Goal: Information Seeking & Learning: Learn about a topic

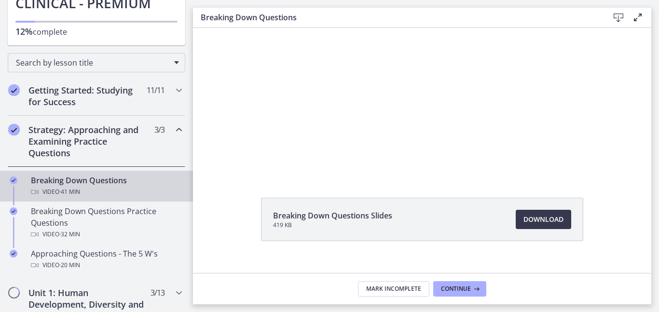
scroll to position [116, 0]
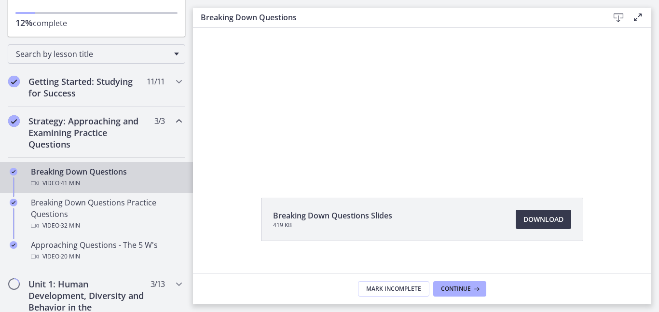
click at [179, 121] on icon "Chapters" at bounding box center [179, 121] width 12 height 12
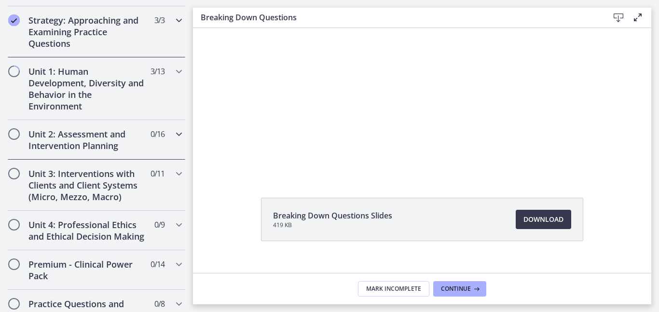
scroll to position [239, 0]
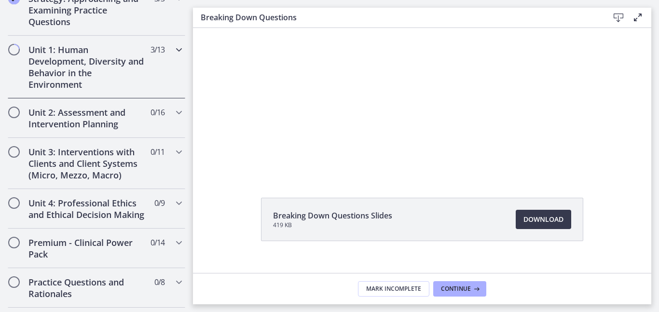
click at [116, 75] on h2 "Unit 1: Human Development, Diversity and Behavior in the Environment" at bounding box center [87, 67] width 118 height 46
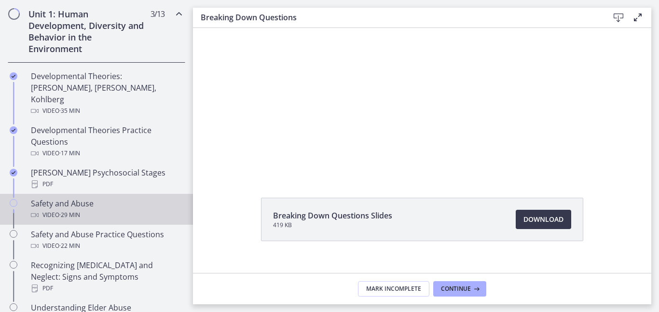
scroll to position [285, 0]
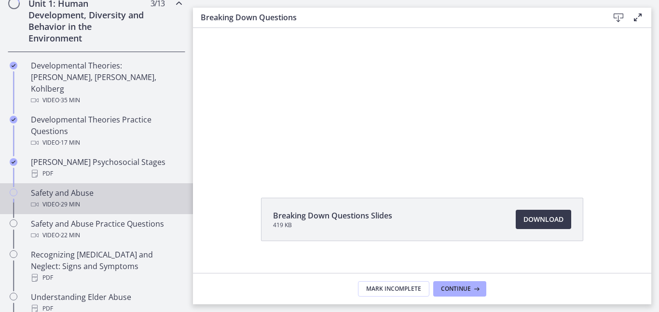
click at [94, 187] on div "Safety and Abuse Video · 29 min" at bounding box center [106, 198] width 150 height 23
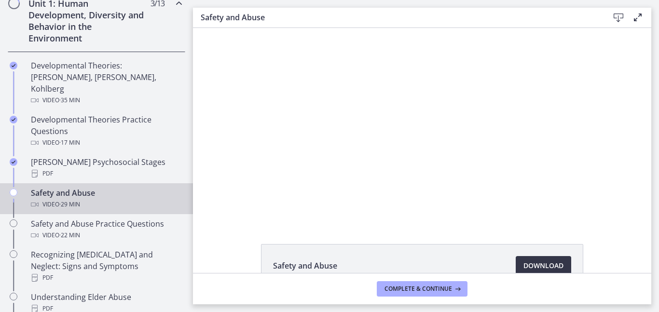
click at [547, 264] on span "Download Opens in a new window" at bounding box center [543, 266] width 40 height 12
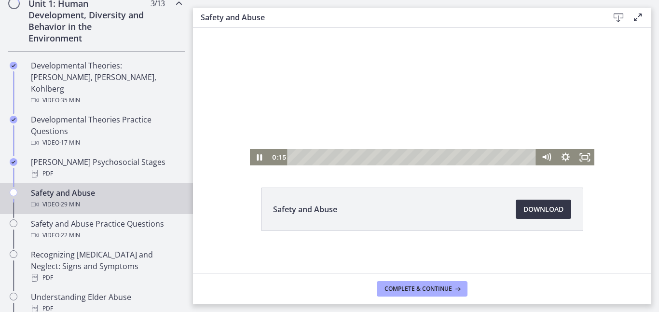
scroll to position [61, 0]
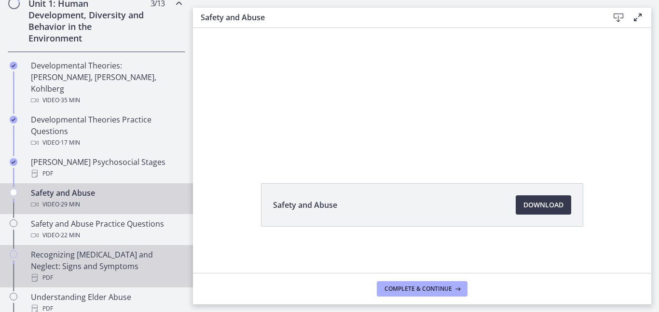
click at [134, 249] on div "Recognizing [MEDICAL_DATA] and Neglect: Signs and Symptoms PDF" at bounding box center [106, 266] width 150 height 35
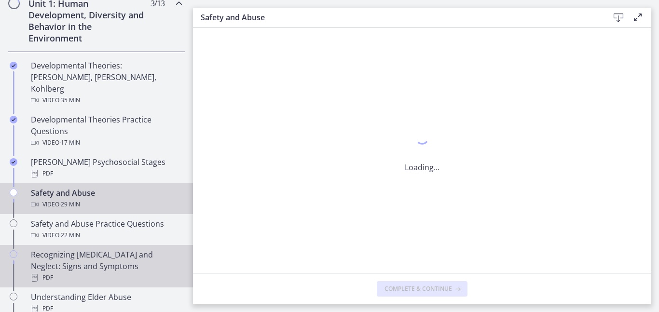
scroll to position [0, 0]
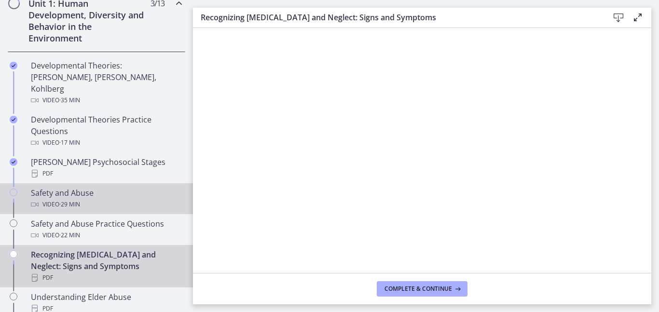
click at [50, 187] on div "Safety and Abuse Video · 29 min" at bounding box center [106, 198] width 150 height 23
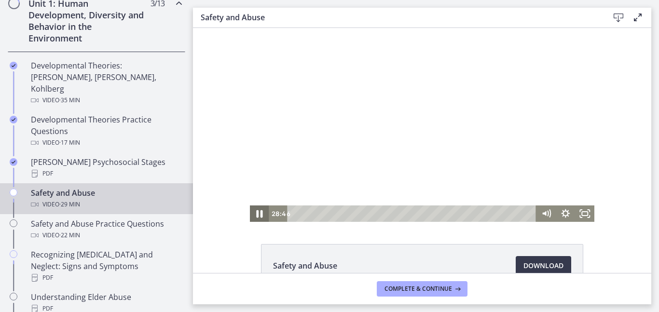
click at [256, 214] on icon "Pause" at bounding box center [259, 214] width 23 height 20
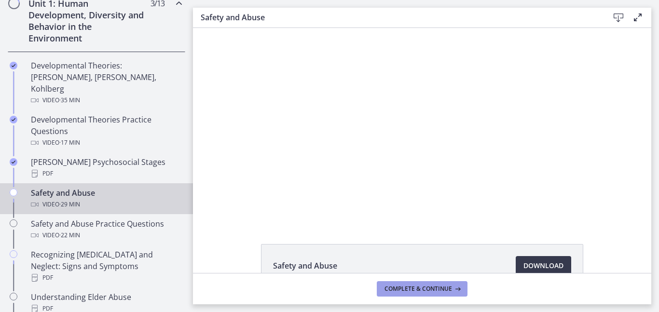
click at [410, 286] on span "Complete & continue" at bounding box center [418, 289] width 68 height 8
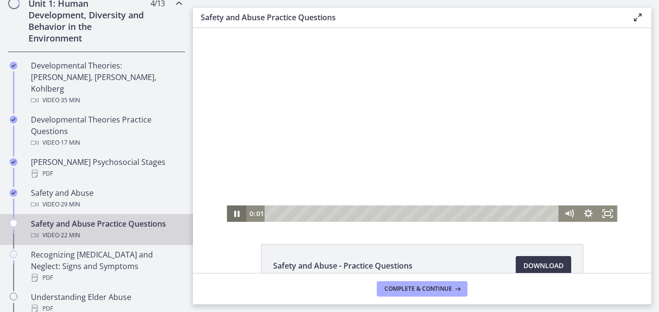
click at [233, 211] on icon "Pause" at bounding box center [236, 213] width 19 height 16
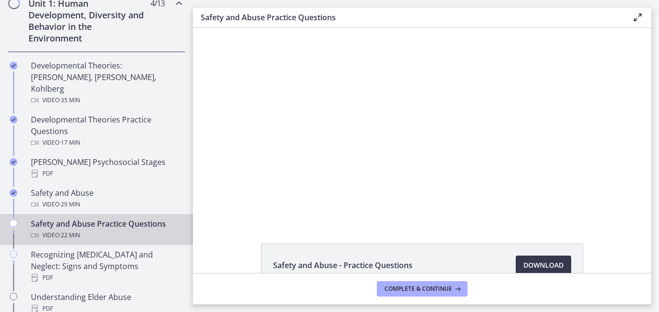
scroll to position [4, 0]
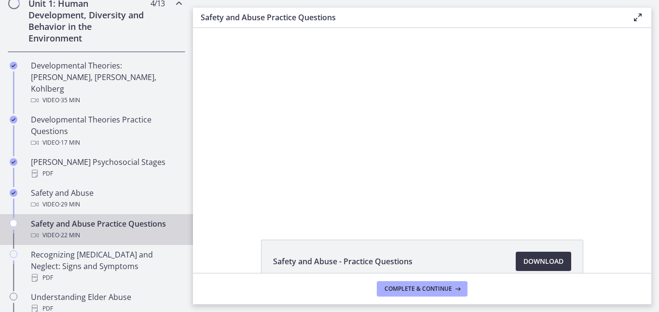
click at [560, 259] on span "Download Opens in a new window" at bounding box center [543, 262] width 40 height 12
